Goal: Information Seeking & Learning: Learn about a topic

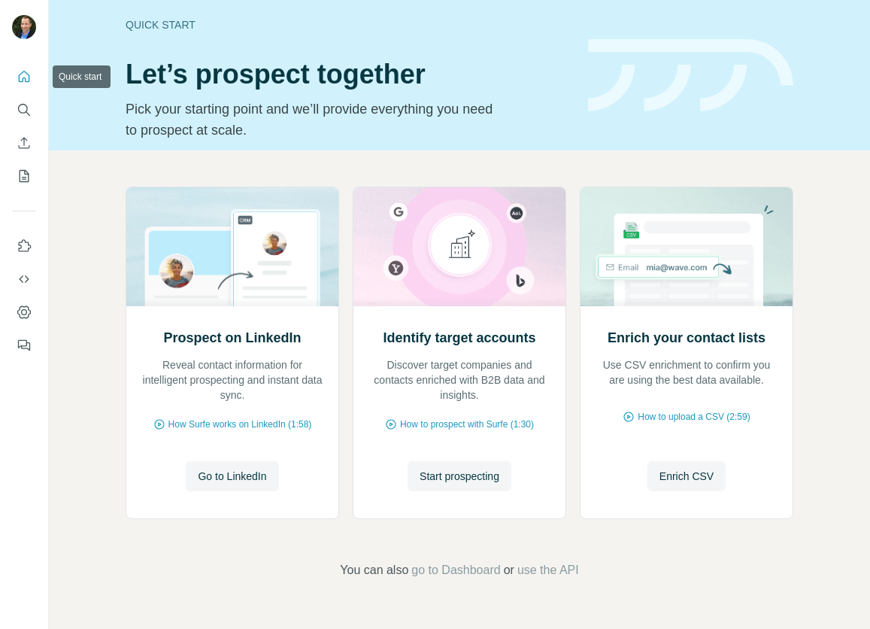
click at [28, 77] on icon "Quick start" at bounding box center [24, 76] width 15 height 15
click at [226, 475] on span "Go to LinkedIn" at bounding box center [232, 476] width 68 height 15
click at [26, 74] on icon "Quick start" at bounding box center [24, 76] width 11 height 11
click at [166, 23] on div "Quick start" at bounding box center [348, 24] width 445 height 15
click at [239, 428] on span "How Surfe works on LinkedIn (1:58)" at bounding box center [241, 425] width 144 height 14
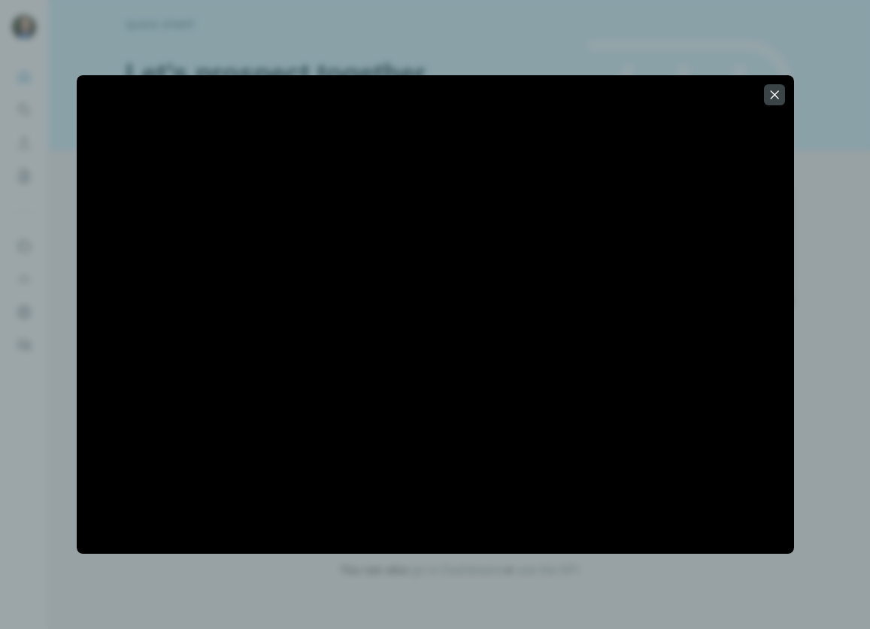
click at [501, 53] on div at bounding box center [435, 314] width 870 height 629
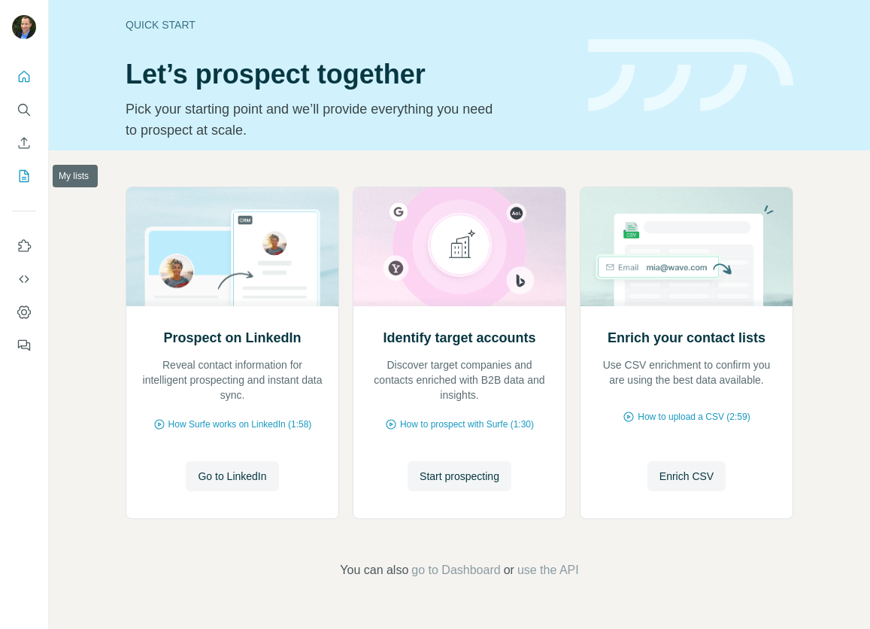
click at [23, 177] on icon "My lists" at bounding box center [26, 175] width 8 height 10
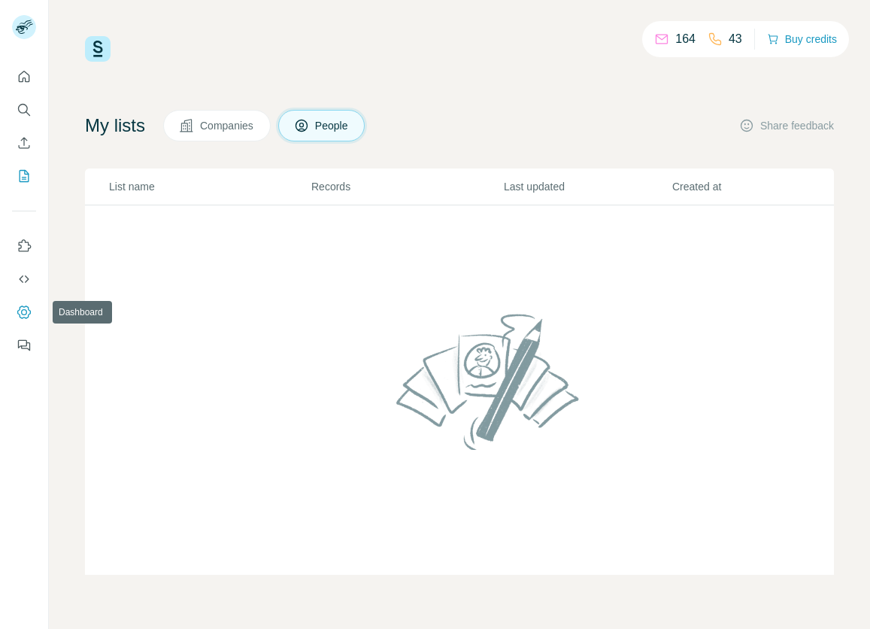
click at [24, 314] on icon "Dashboard" at bounding box center [24, 312] width 15 height 15
